Goal: Task Accomplishment & Management: Complete application form

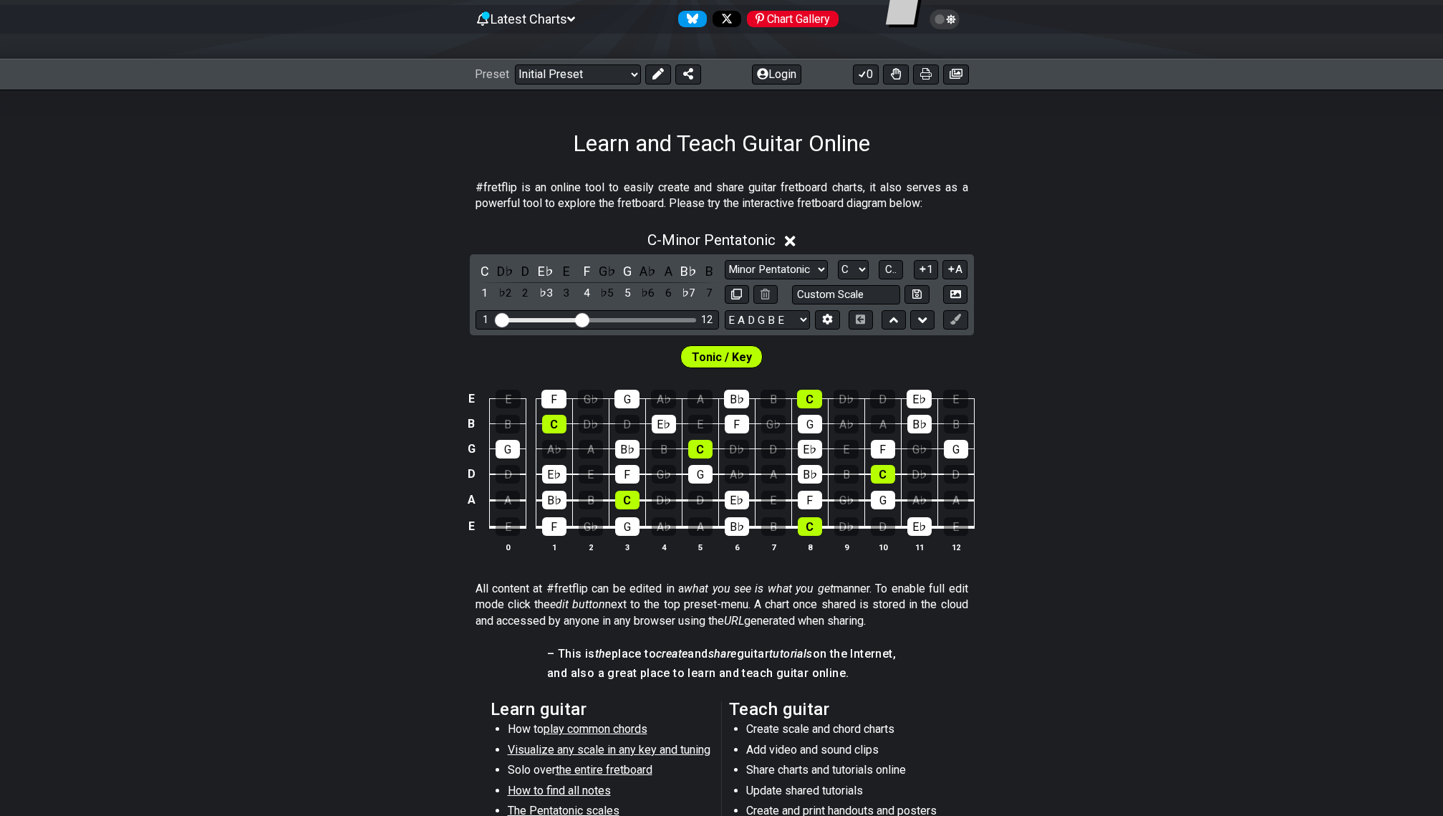
scroll to position [11, 0]
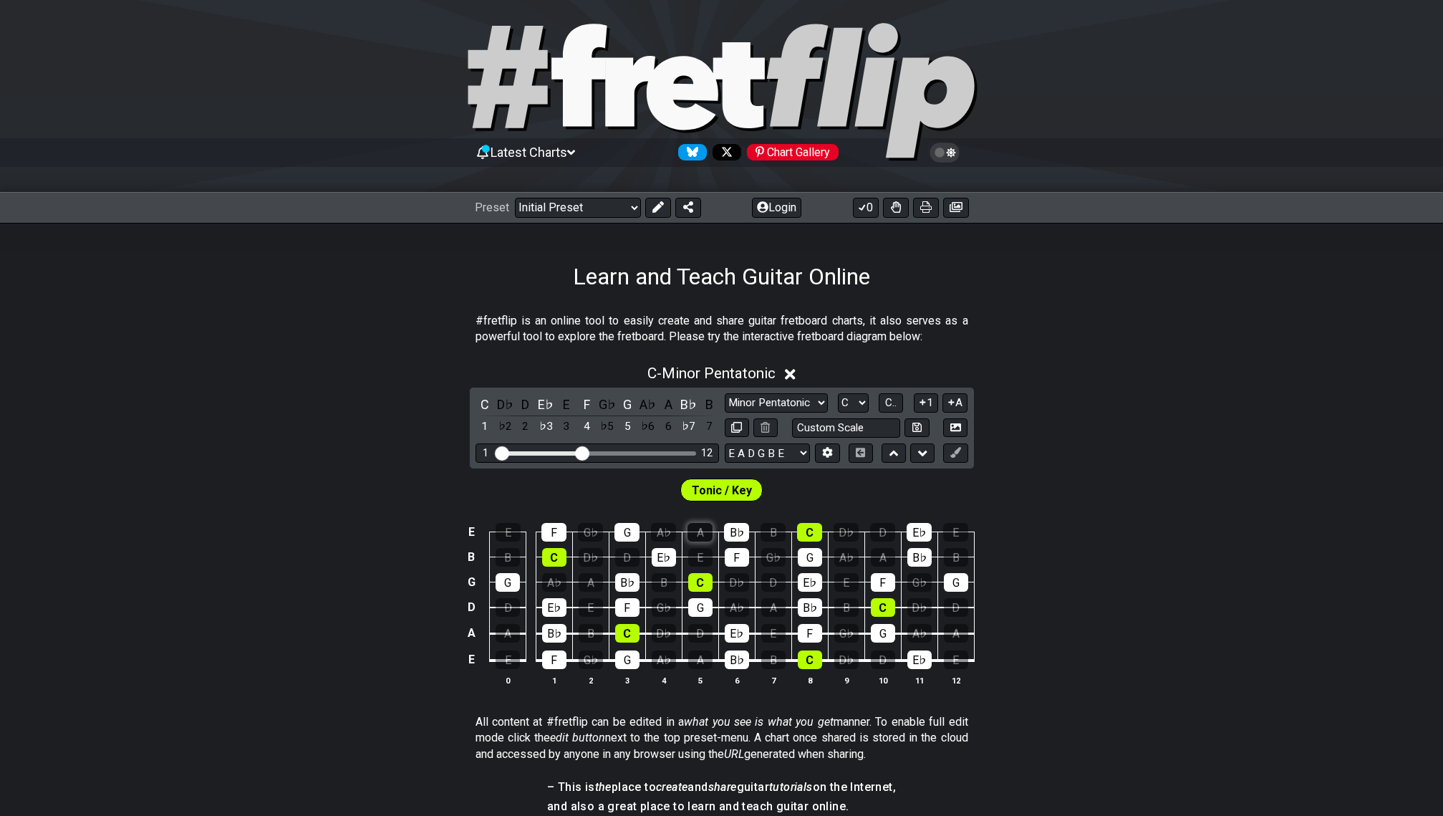
click at [700, 533] on div "A" at bounding box center [699, 532] width 25 height 19
click at [695, 526] on div "A" at bounding box center [699, 532] width 25 height 19
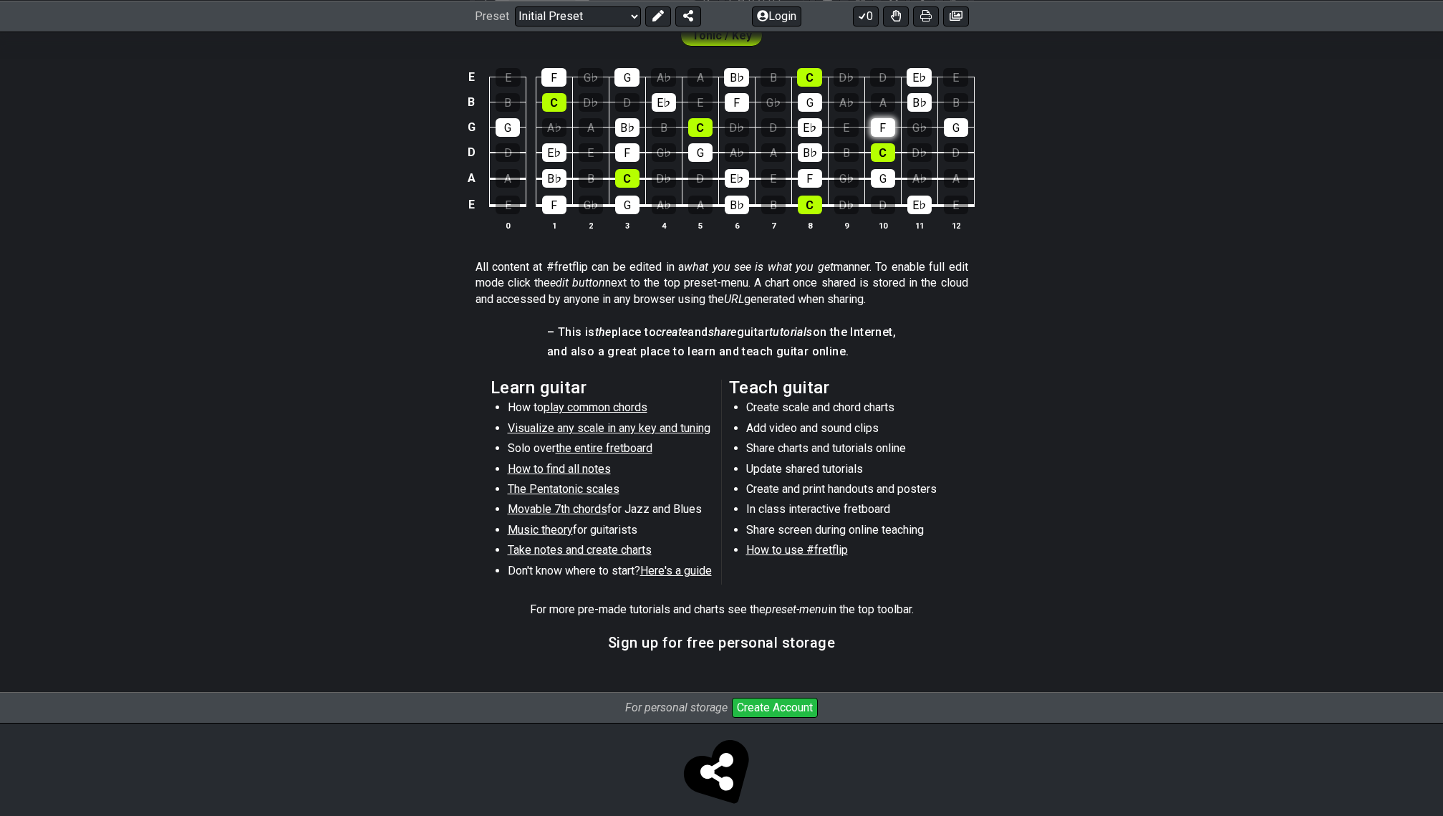
scroll to position [483, 0]
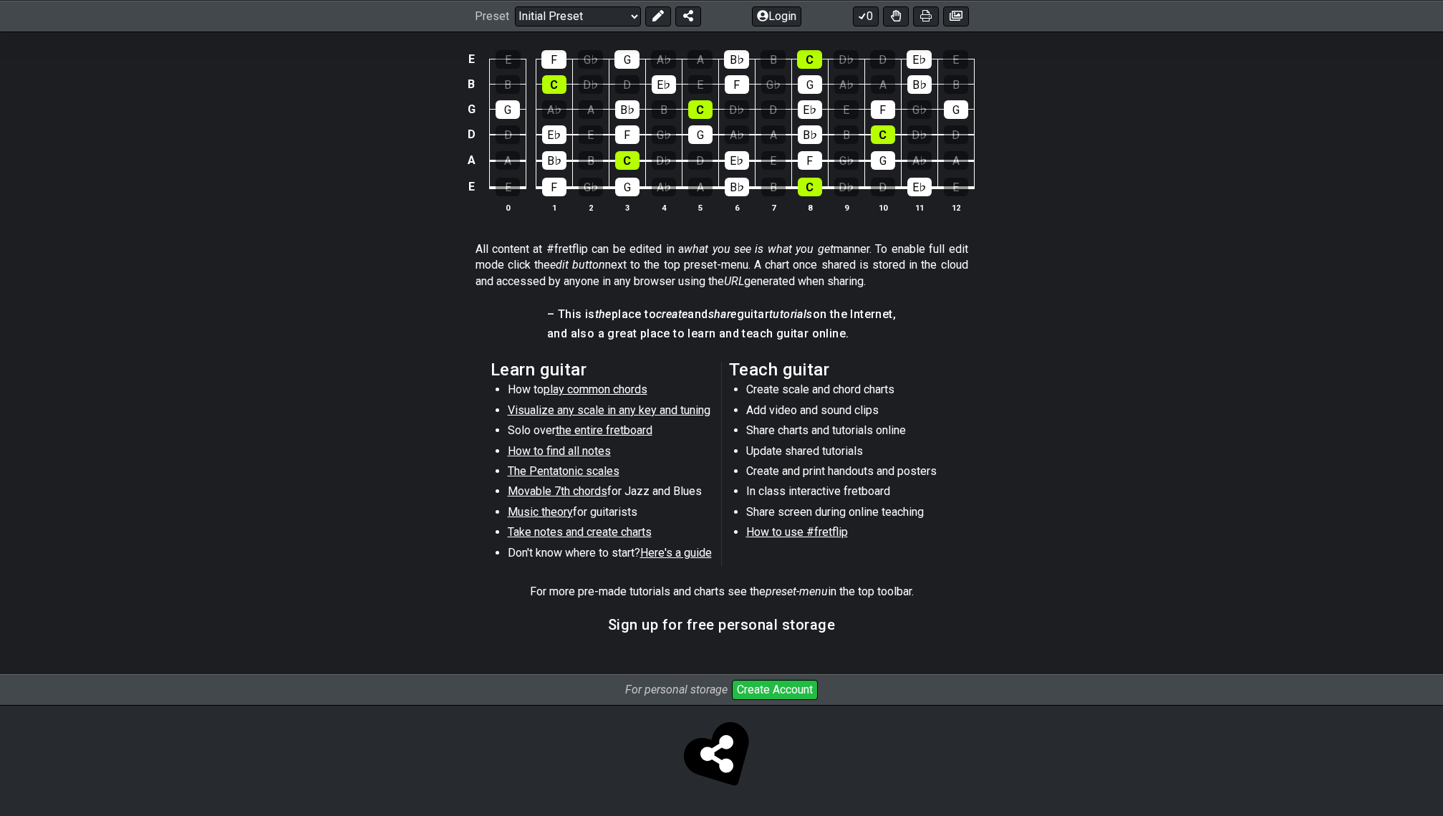
click at [778, 690] on button "Create Account" at bounding box center [775, 690] width 86 height 20
